Goal: Entertainment & Leisure: Consume media (video, audio)

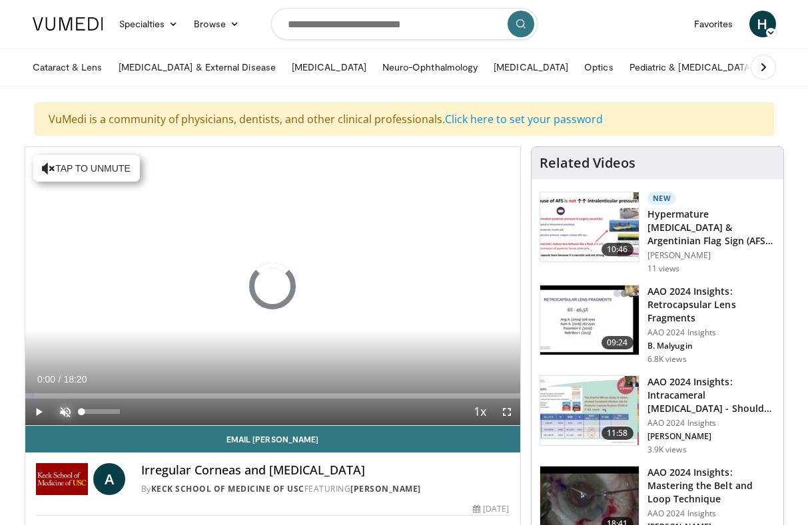
click at [69, 410] on span "Video Player" at bounding box center [65, 412] width 27 height 27
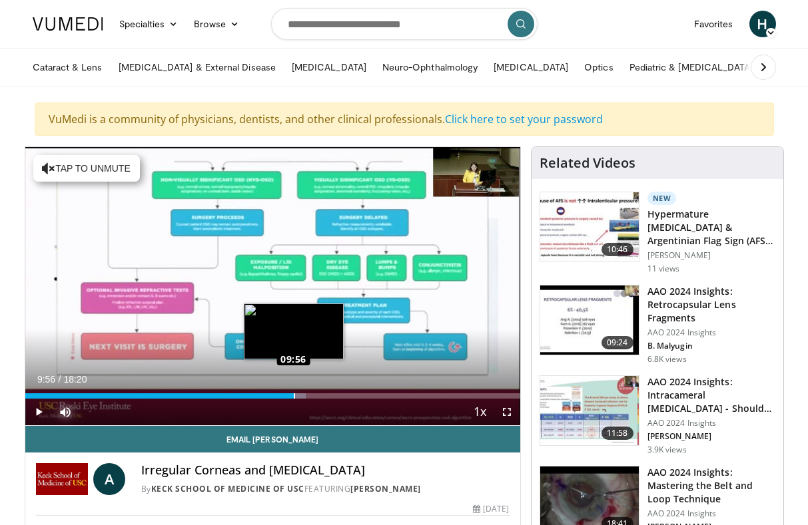
click at [293, 395] on div "Loaded : 56.79% 09:56 09:56" at bounding box center [272, 396] width 495 height 5
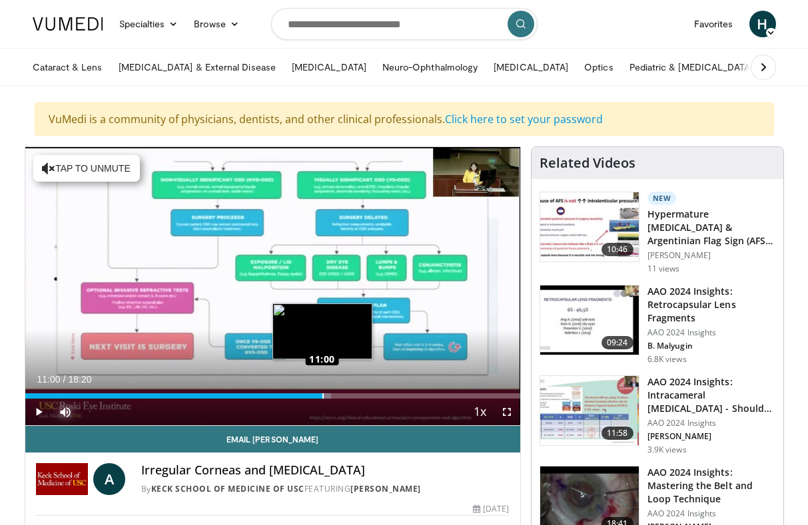
click at [322, 394] on div "Loaded : 61.80% 11:00 11:00" at bounding box center [272, 396] width 495 height 5
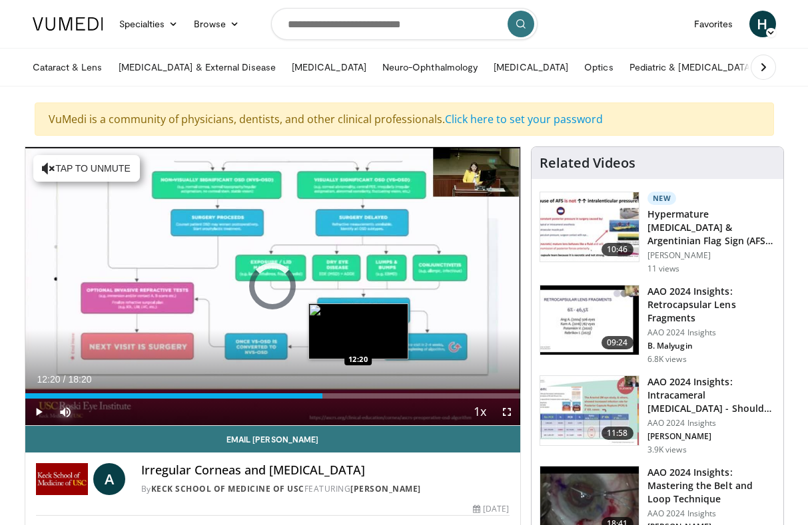
click at [358, 394] on div "Loaded : 0.00% 11:01 12:20" at bounding box center [272, 396] width 495 height 5
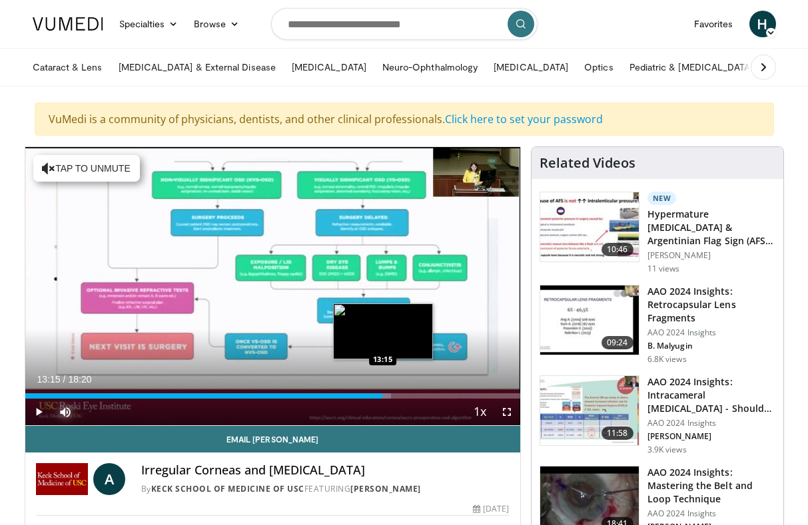
click at [382, 395] on div "Loaded : 73.92% 13:15 13:15" at bounding box center [272, 396] width 495 height 5
